Goal: Task Accomplishment & Management: Use online tool/utility

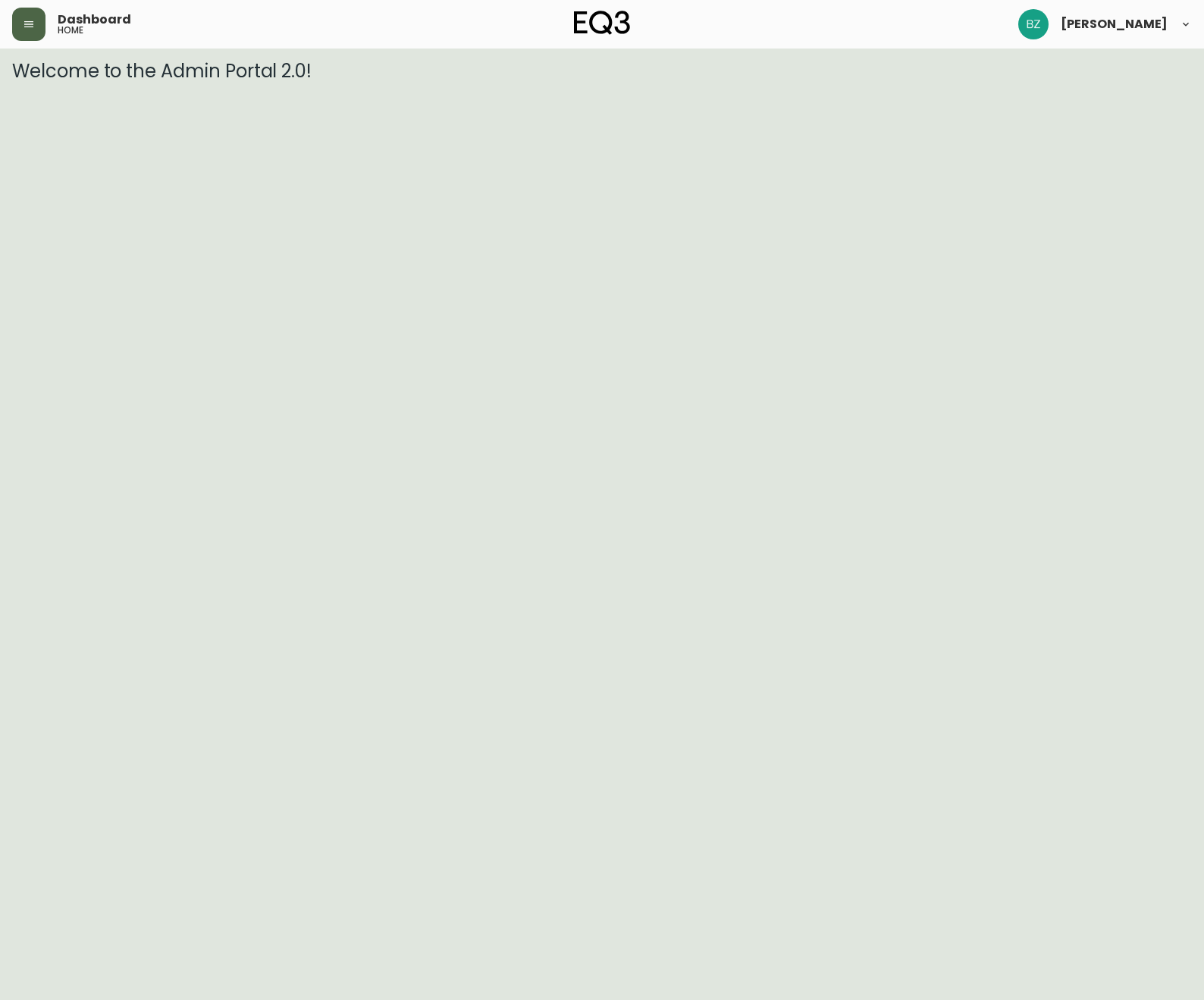
click at [24, 12] on button "button" at bounding box center [29, 24] width 34 height 34
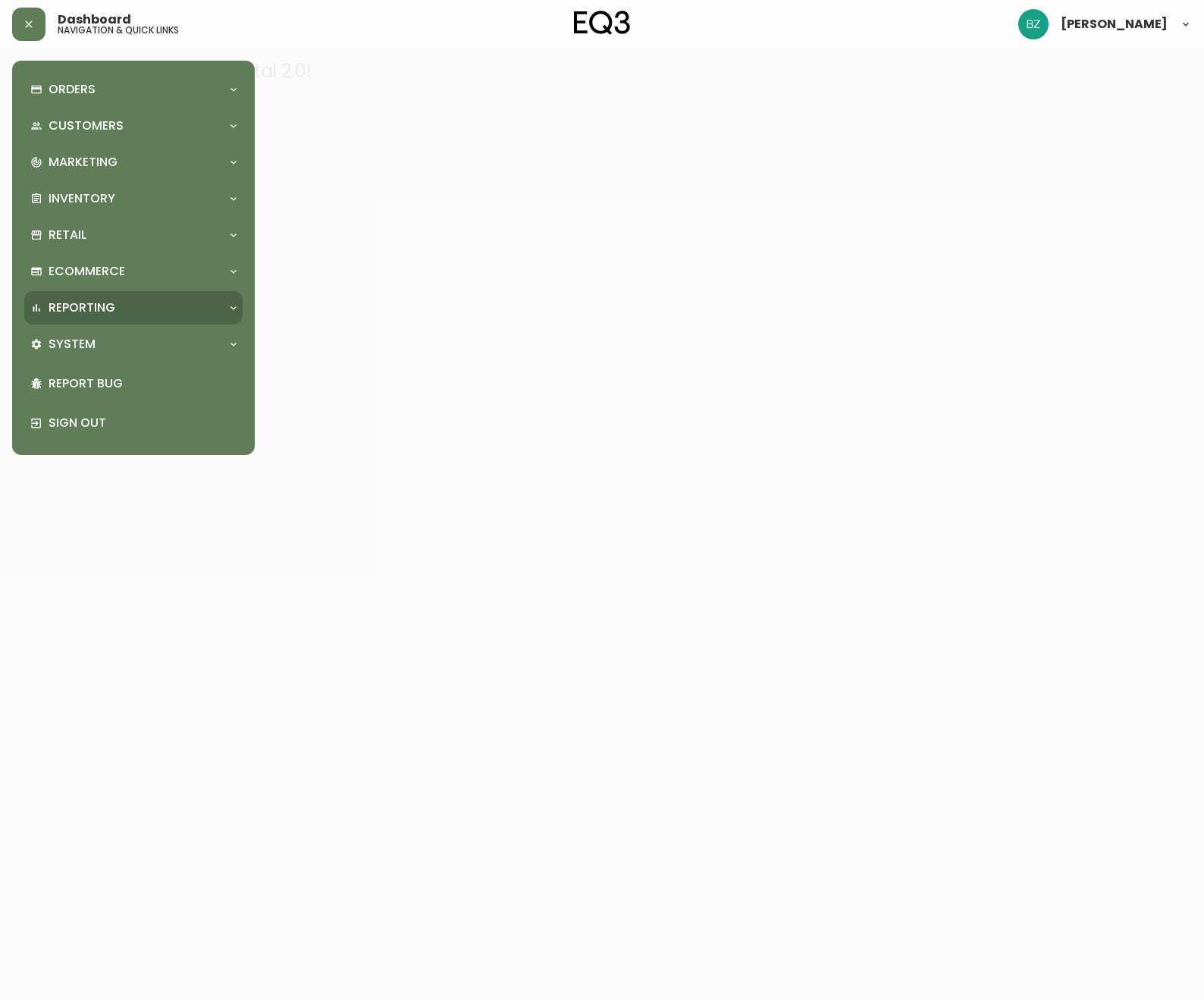
click at [215, 291] on div "Reporting" at bounding box center [133, 308] width 219 height 34
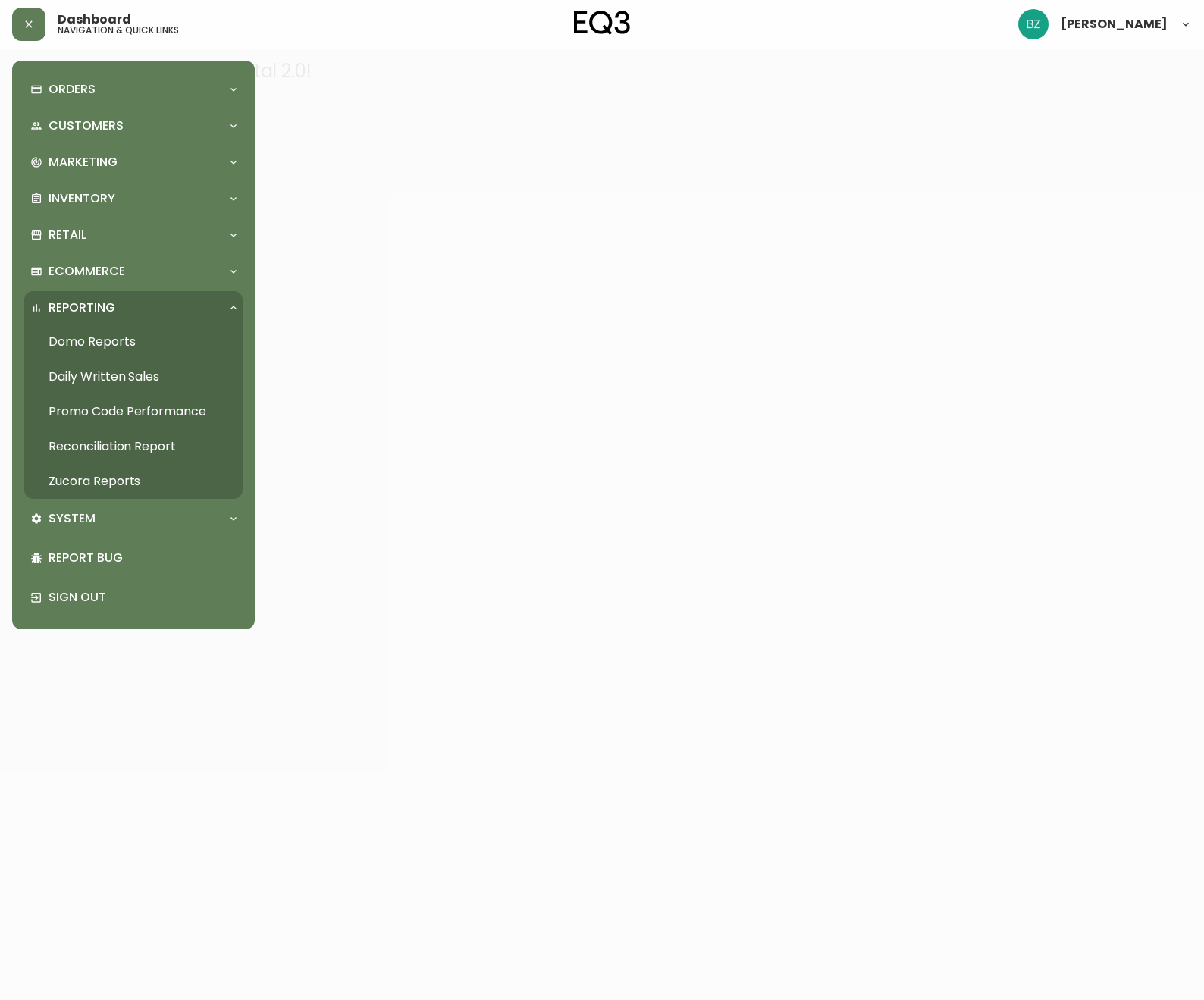
click at [107, 373] on link "Daily Written Sales" at bounding box center [133, 377] width 219 height 35
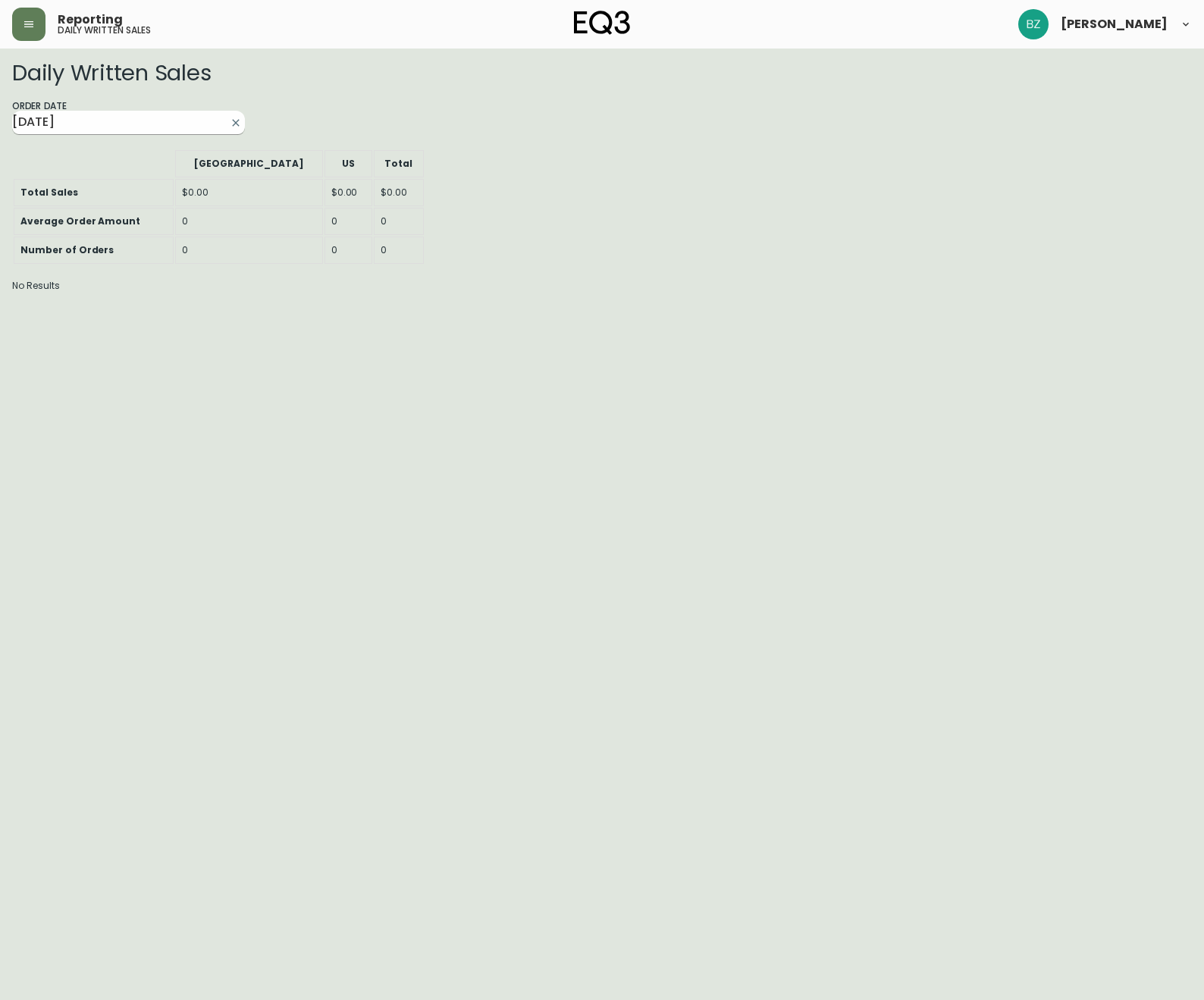
click at [166, 124] on input "[DATE]" at bounding box center [116, 122] width 209 height 24
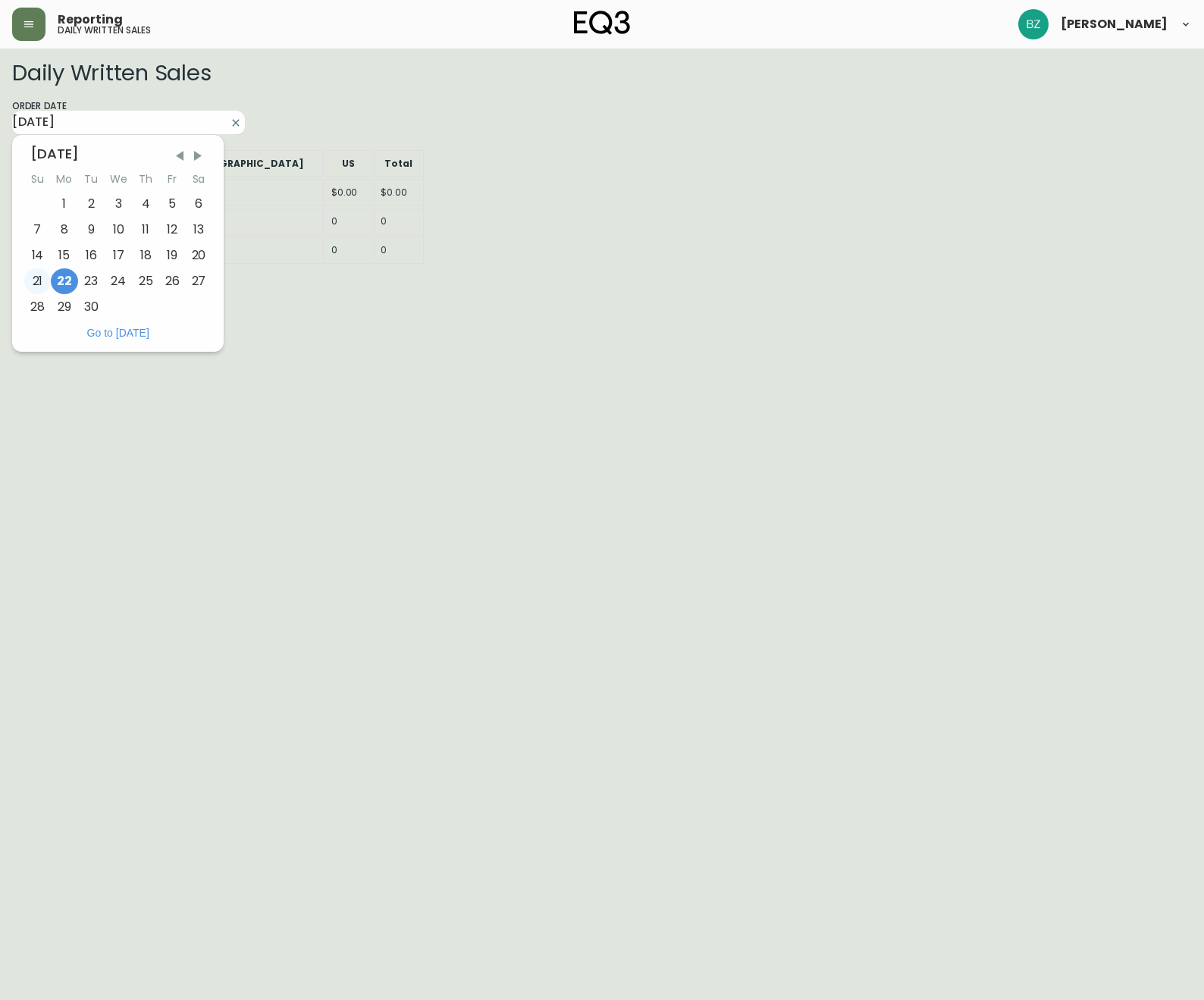
click at [38, 285] on div "21" at bounding box center [38, 281] width 27 height 26
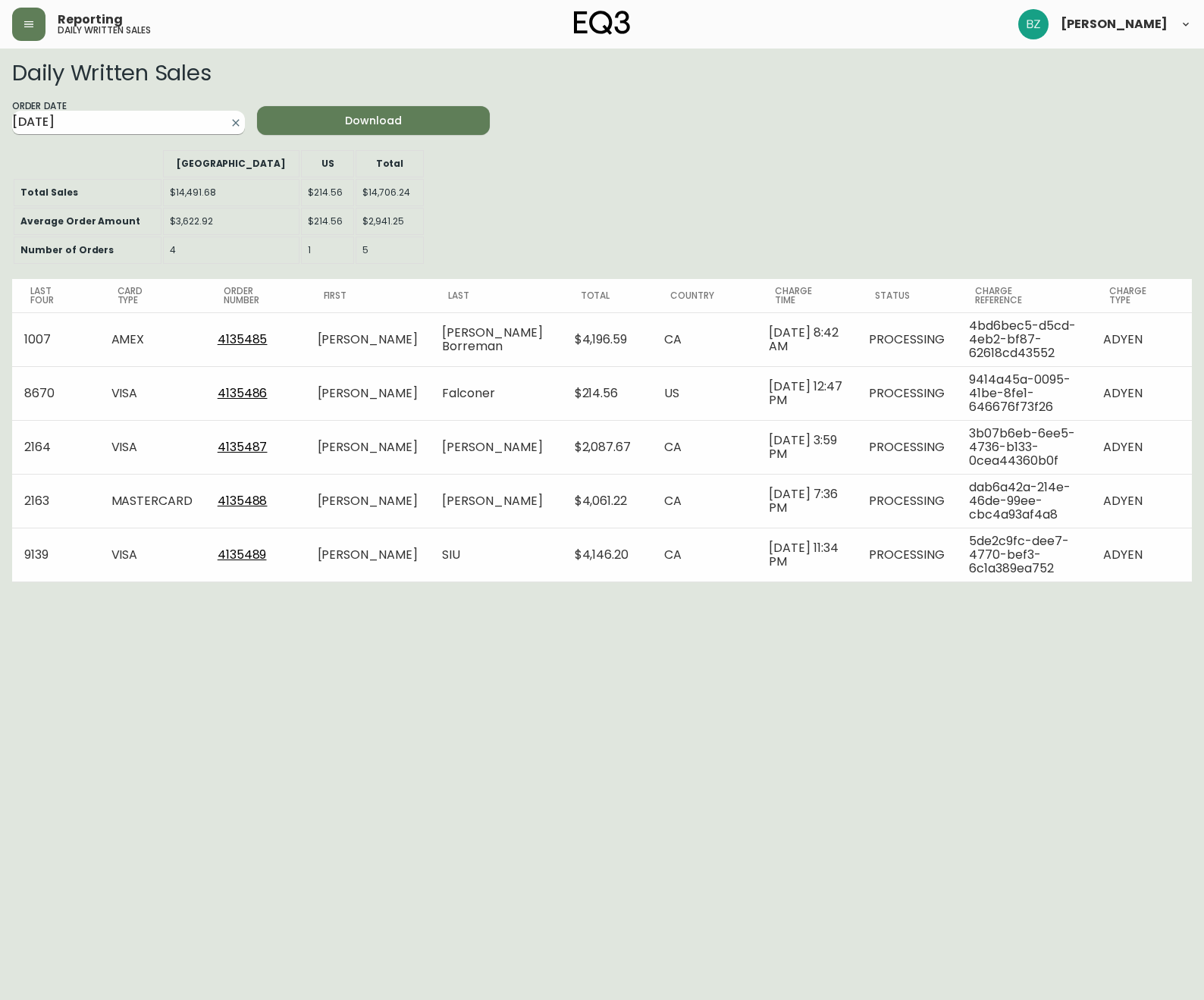
click at [100, 114] on input "[DATE]" at bounding box center [116, 122] width 209 height 24
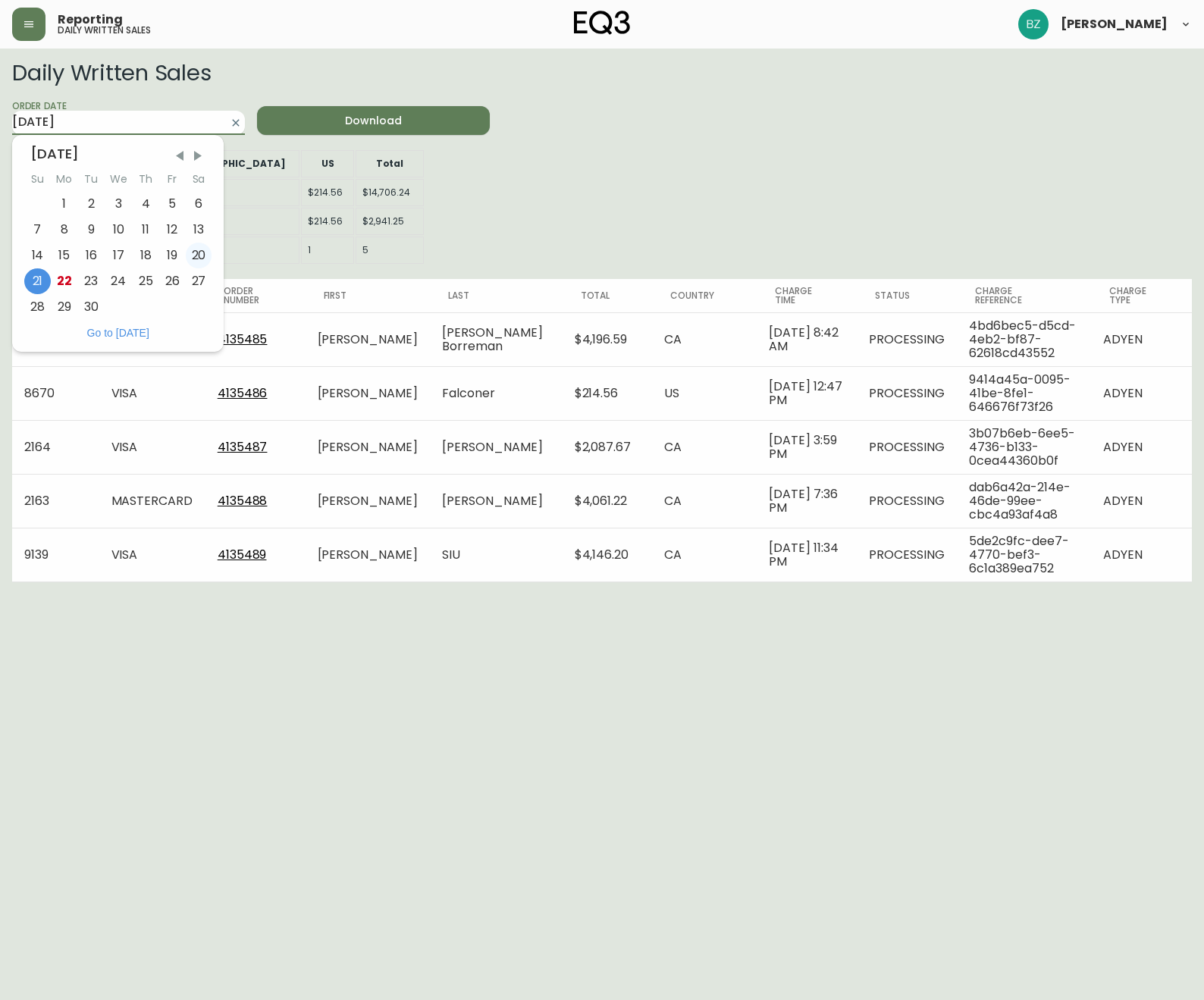
click at [200, 252] on div "20" at bounding box center [200, 255] width 27 height 26
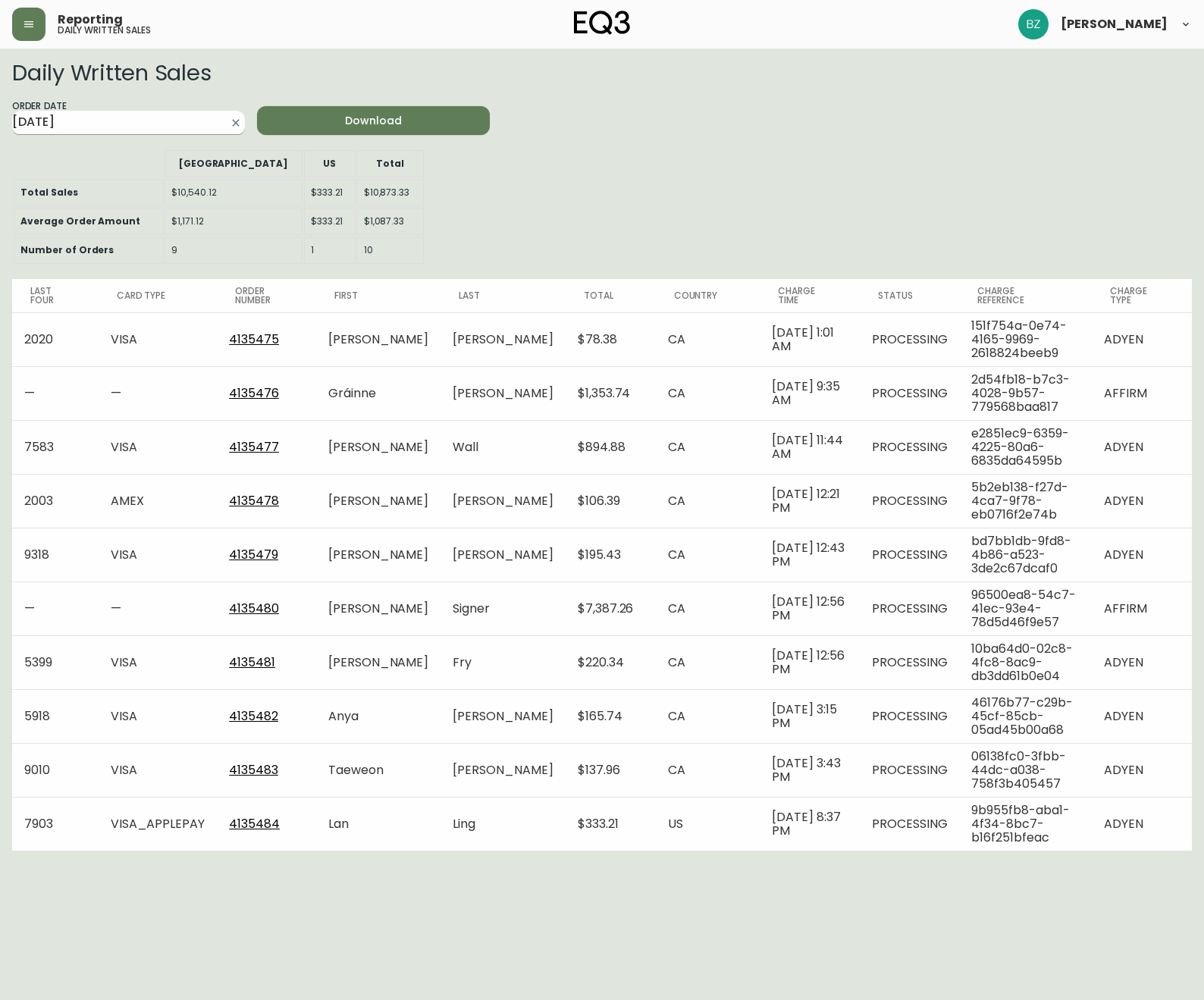
click at [166, 124] on input "[DATE]" at bounding box center [116, 122] width 209 height 24
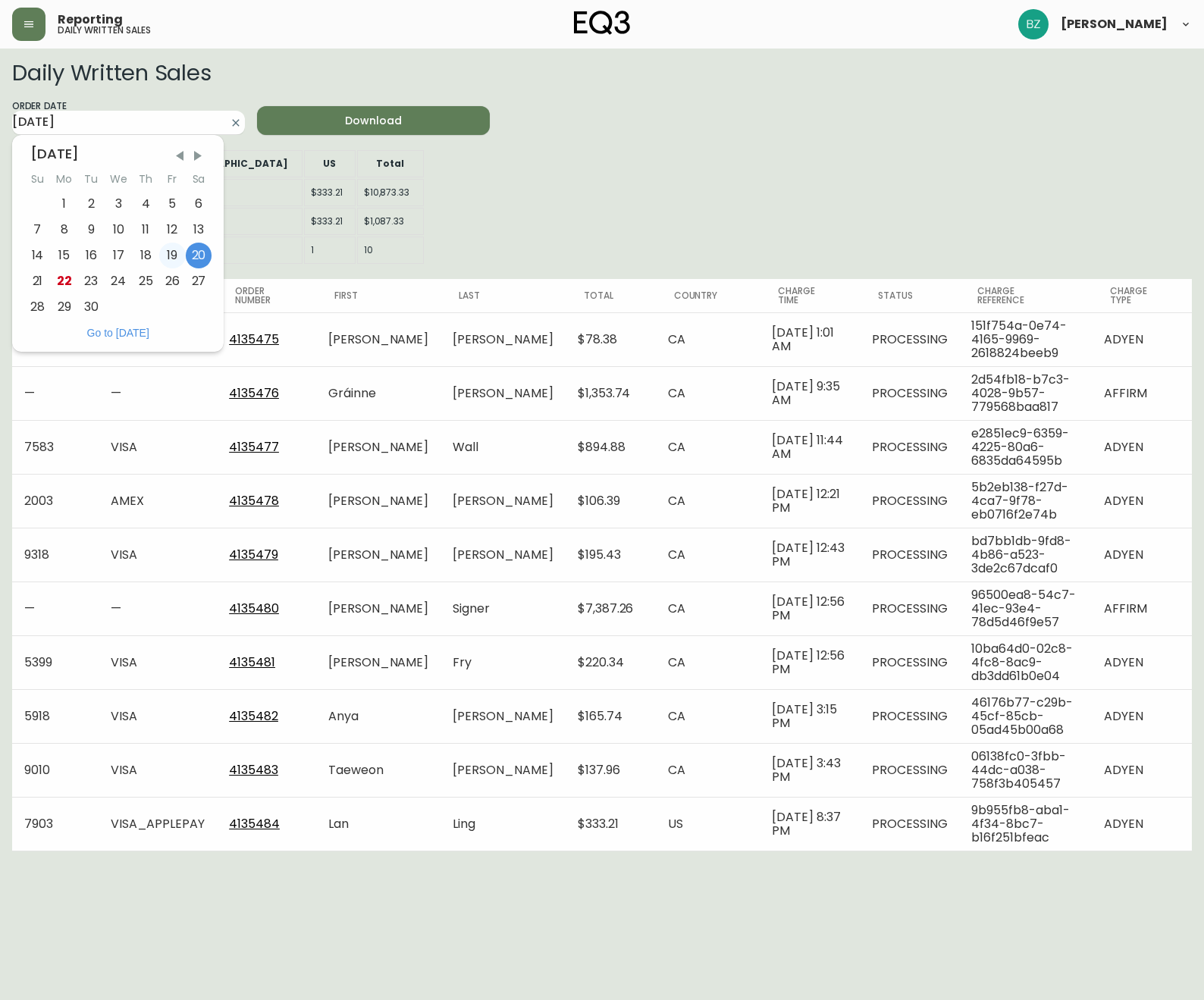
click at [171, 254] on div "19" at bounding box center [173, 255] width 27 height 26
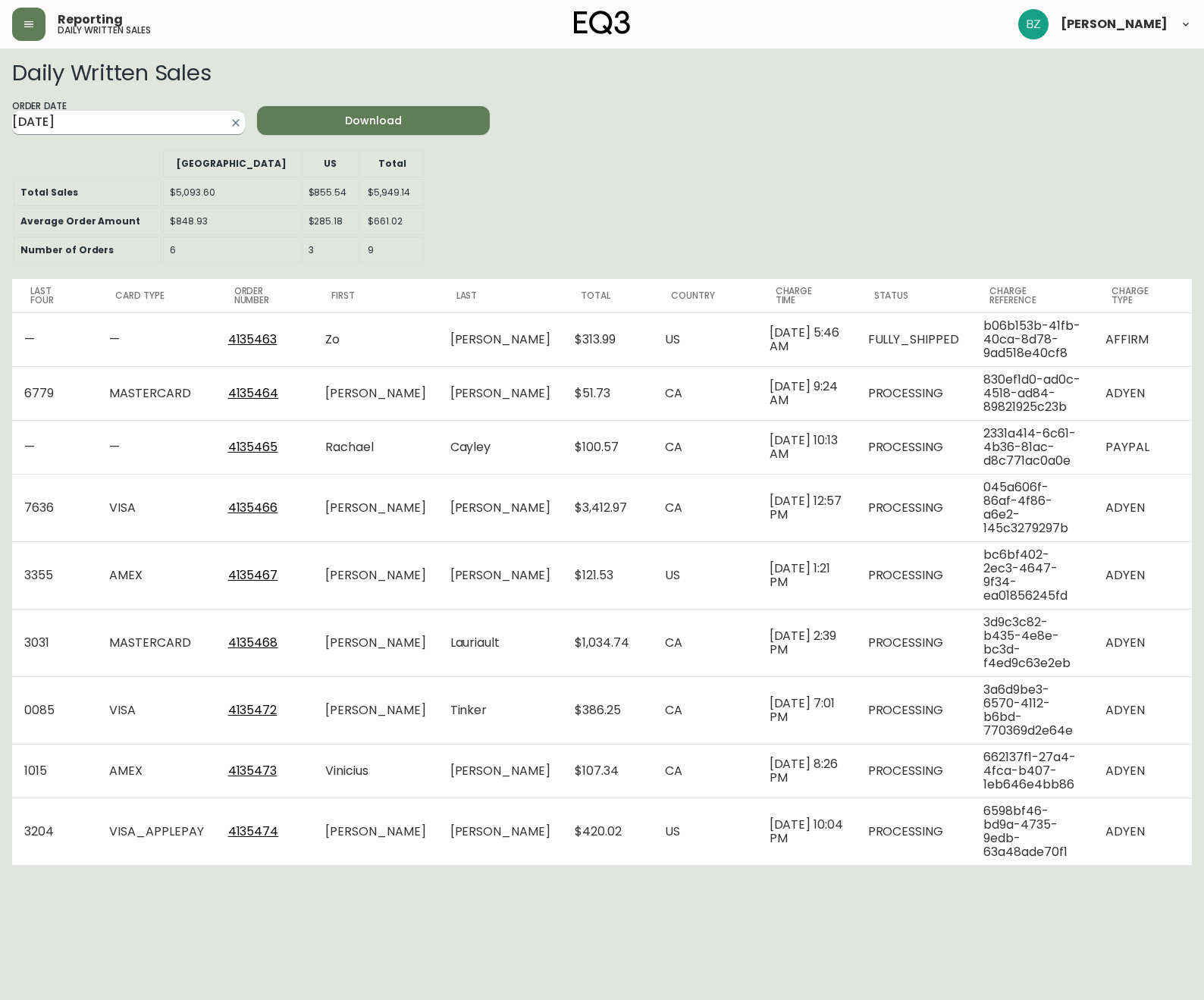
click at [139, 113] on input "[DATE]" at bounding box center [116, 122] width 209 height 24
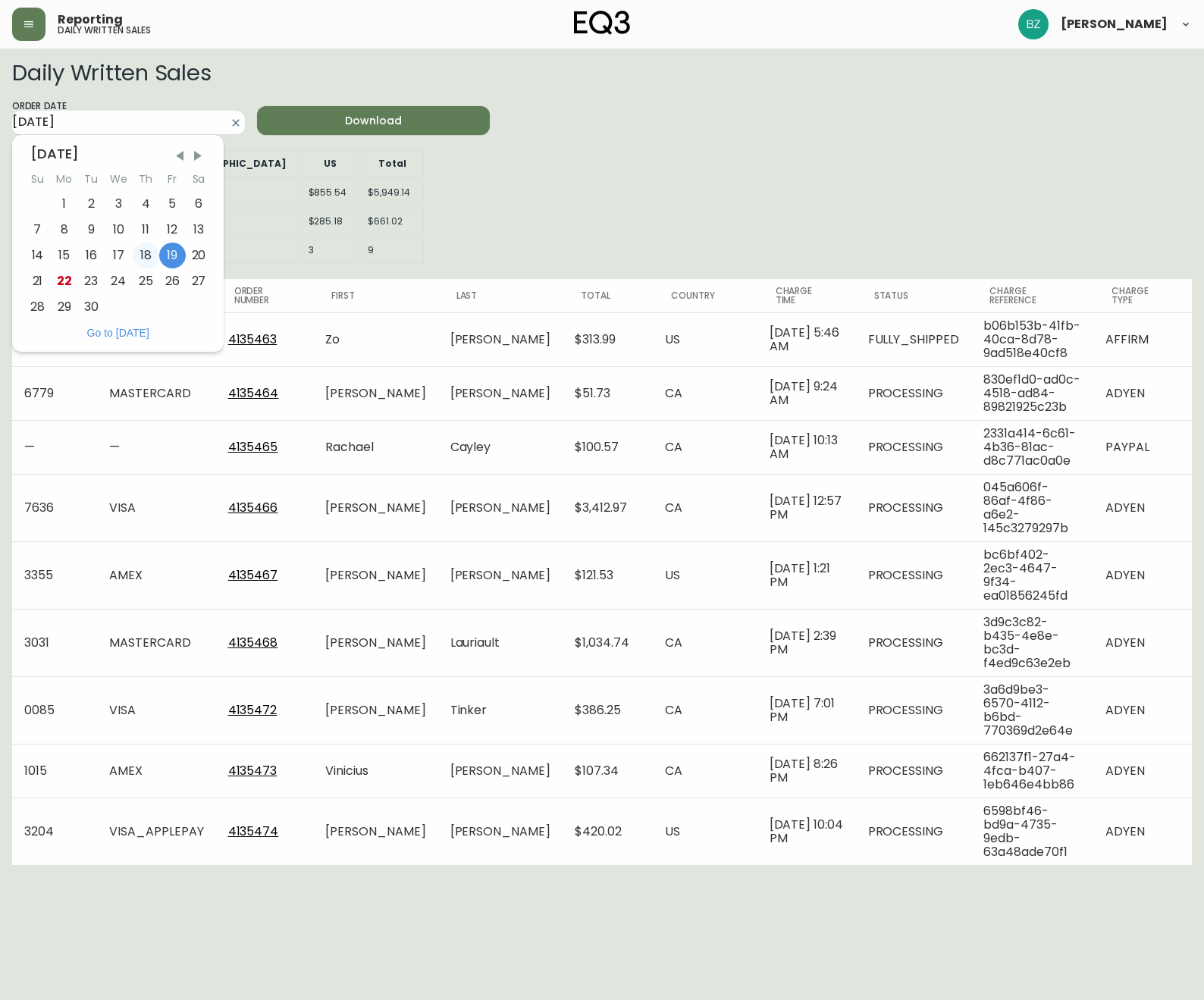
click at [143, 267] on div "18" at bounding box center [146, 255] width 27 height 26
type input "[DATE]"
